Goal: Information Seeking & Learning: Learn about a topic

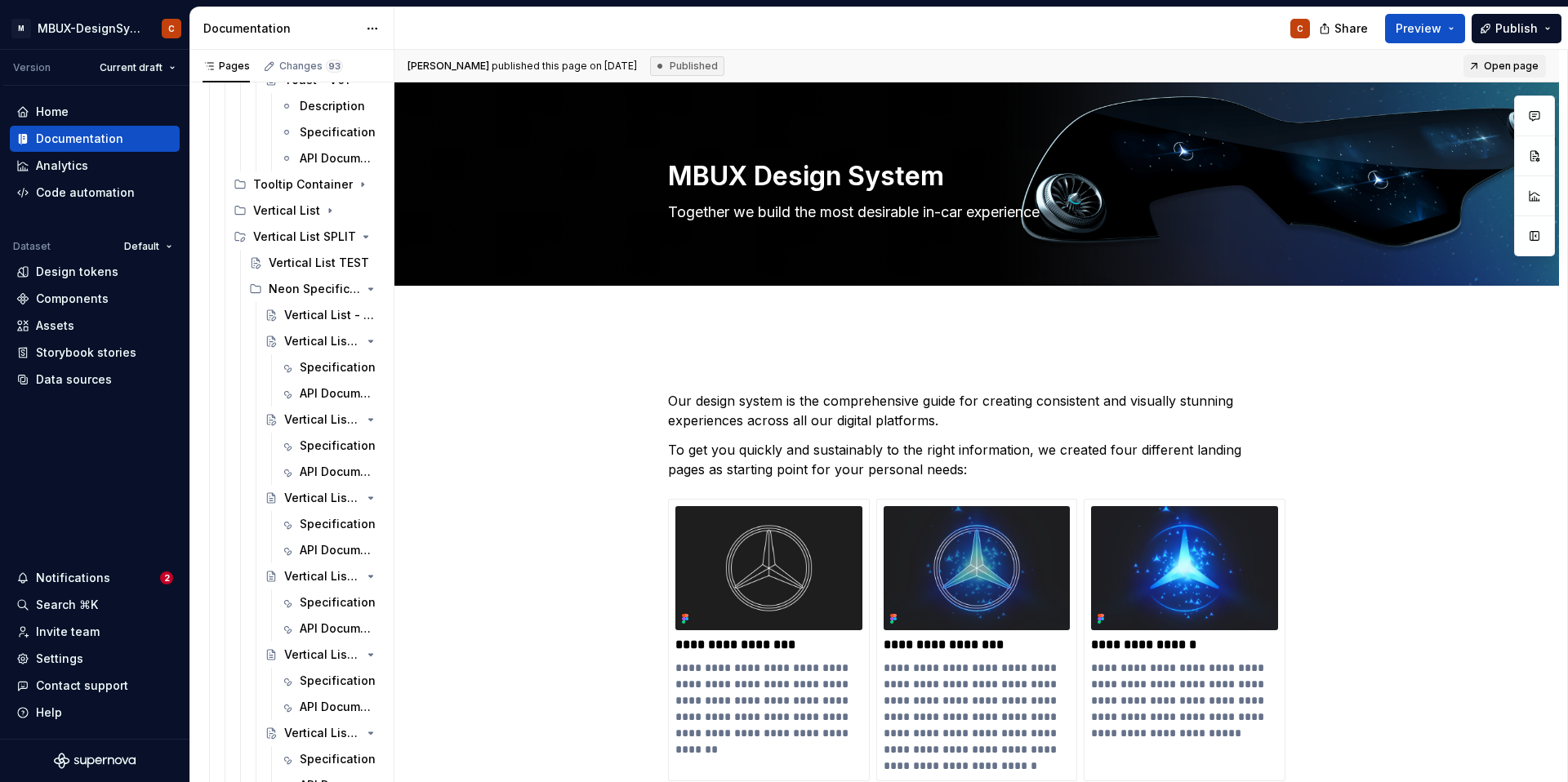
scroll to position [5491, 0]
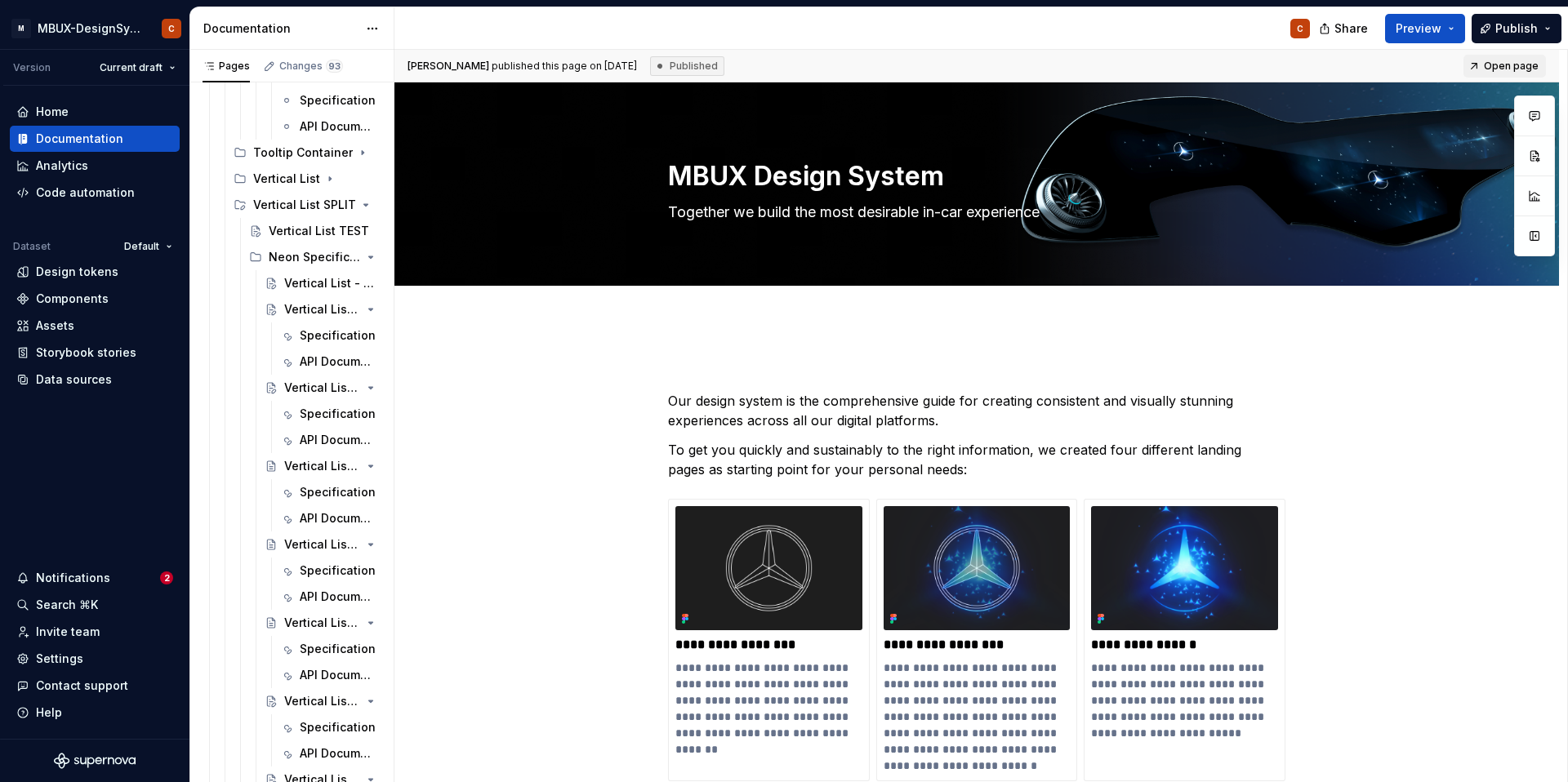
click at [394, 370] on div "Pages Changes 93 Add Accessibility guide for tree Page tree. Navigate the tree …" at bounding box center [292, 420] width 204 height 740
drag, startPoint x: 393, startPoint y: 33, endPoint x: 566, endPoint y: 33, distance: 173.0
click at [566, 33] on div "Documentation C" at bounding box center [756, 28] width 1132 height 42
click at [1454, 24] on button "Preview" at bounding box center [1426, 29] width 80 height 30
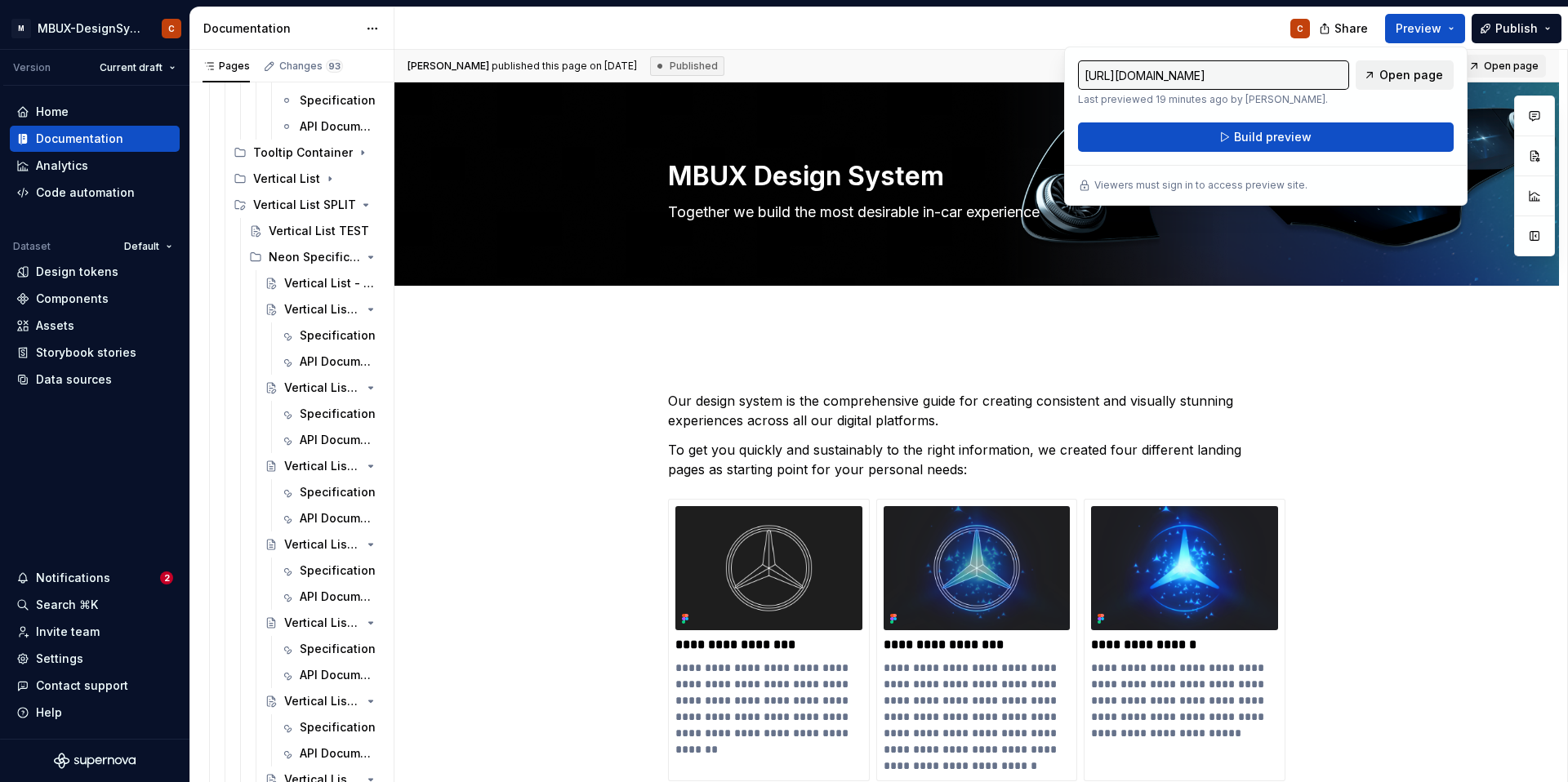
click at [1414, 79] on span "Open page" at bounding box center [1411, 75] width 64 height 17
type textarea "*"
